Goal: Find specific page/section: Find specific page/section

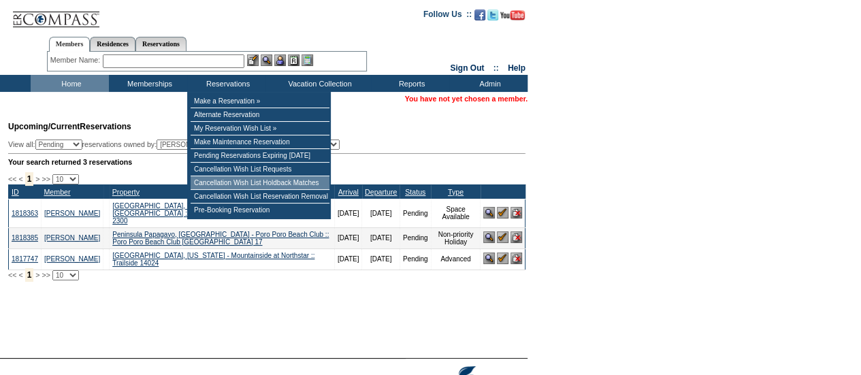
click at [330, 185] on td "Cancellation Wish List Holdback Matches" at bounding box center [260, 183] width 139 height 14
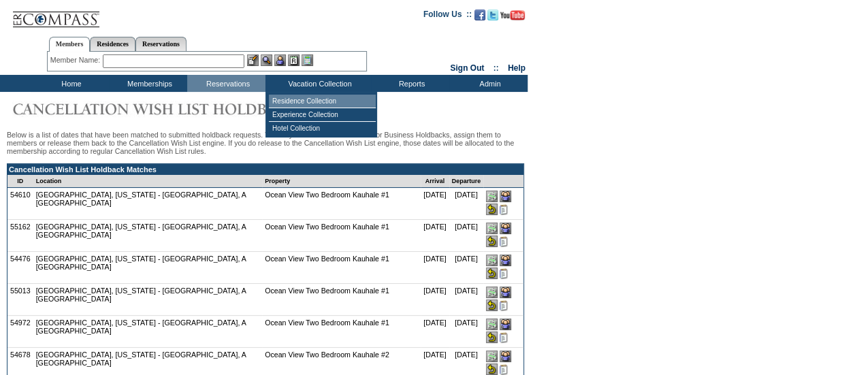
click at [309, 101] on td "Residence Collection" at bounding box center [322, 102] width 107 height 14
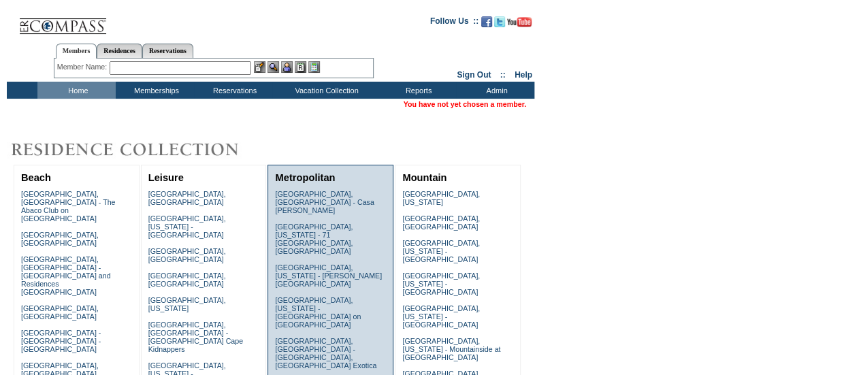
scroll to position [870, 0]
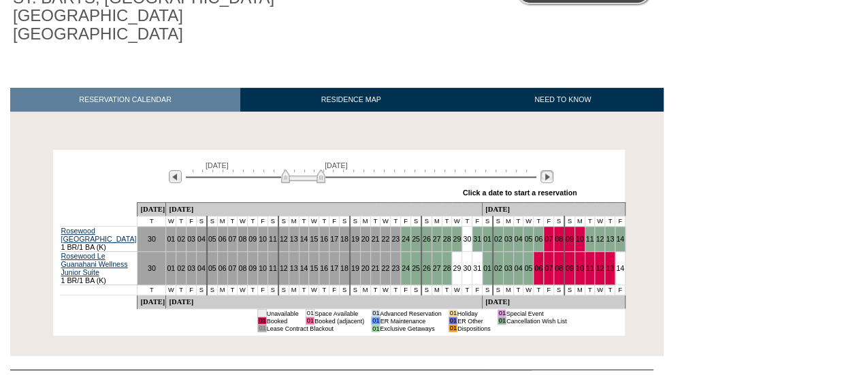
scroll to position [163, 0]
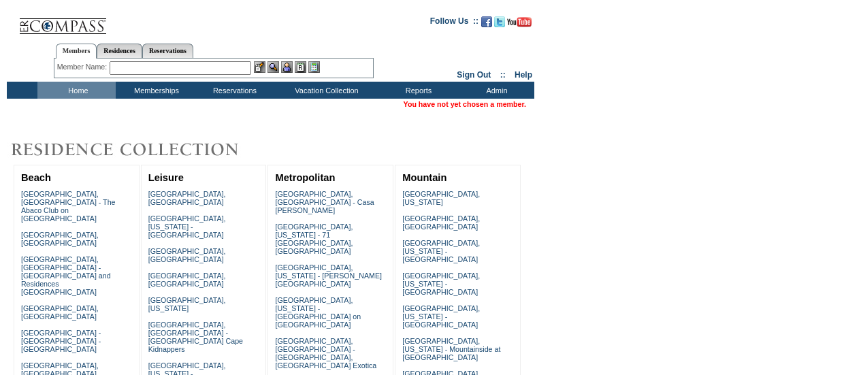
scroll to position [870, 0]
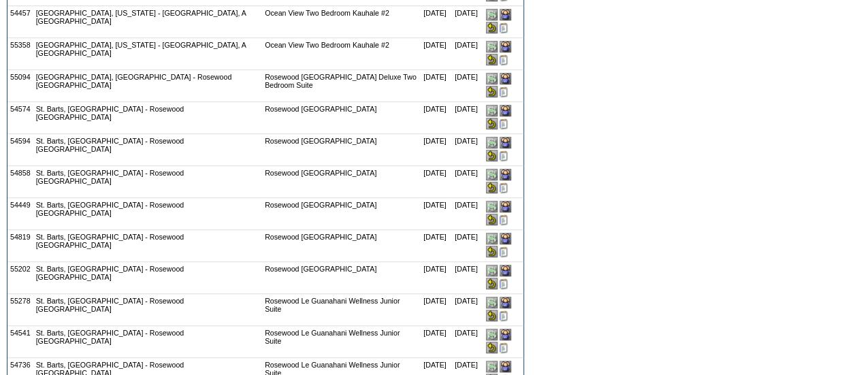
scroll to position [408, 0]
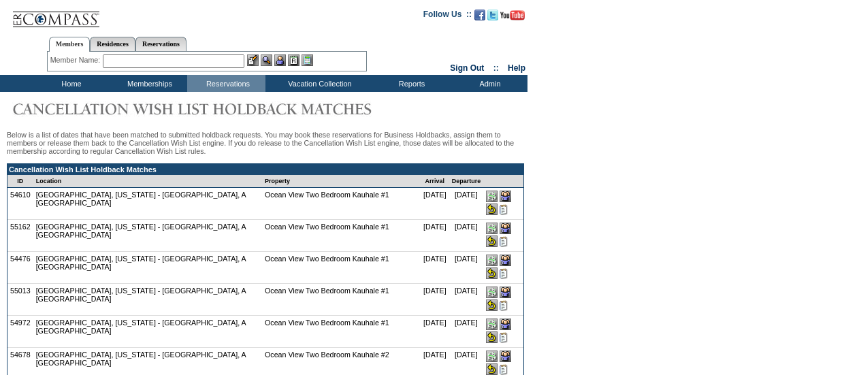
scroll to position [408, 0]
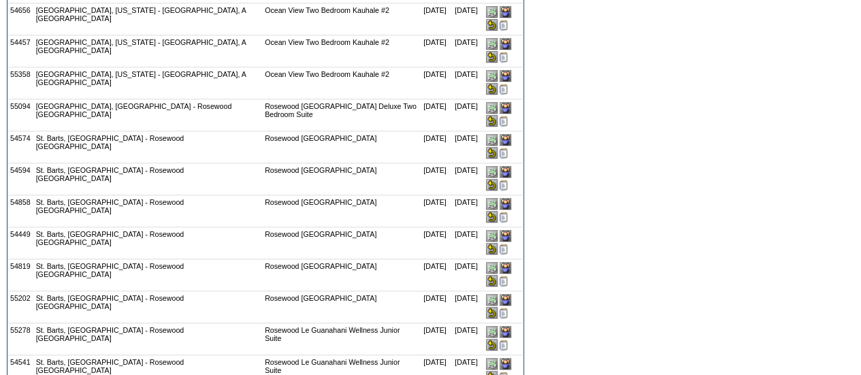
click at [607, 178] on form "Follow Us ::" at bounding box center [430, 176] width 861 height 1168
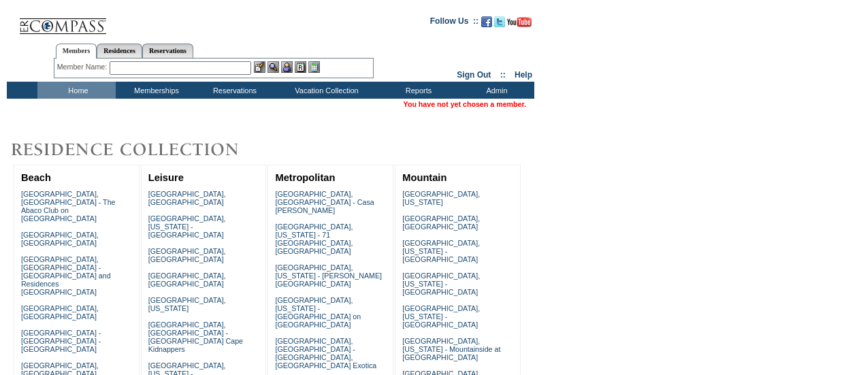
scroll to position [870, 0]
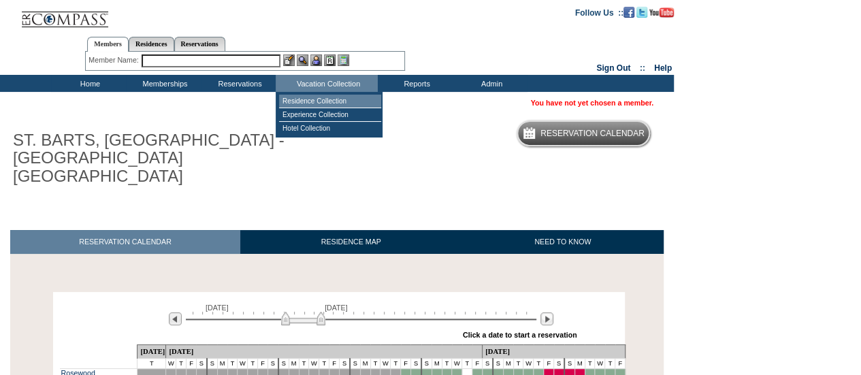
click at [348, 106] on td "Residence Collection" at bounding box center [330, 102] width 102 height 14
